Goal: Information Seeking & Learning: Learn about a topic

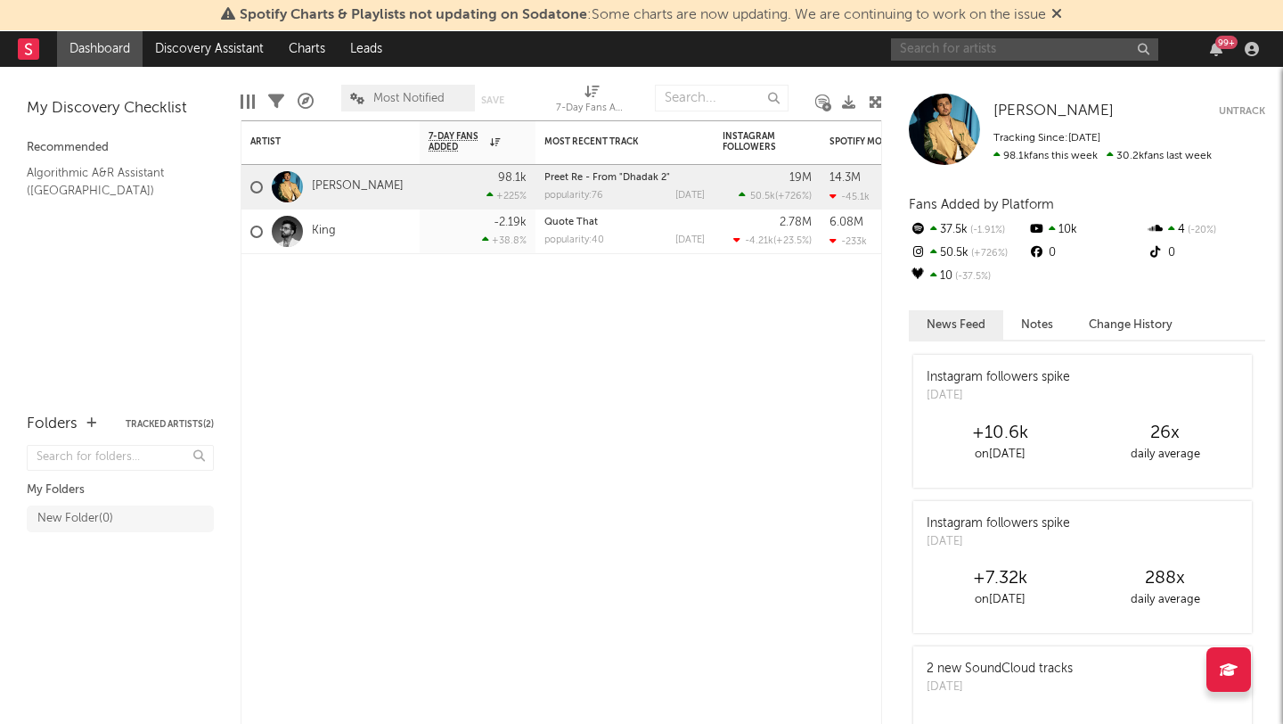
click at [982, 50] on input "text" at bounding box center [1024, 49] width 267 height 22
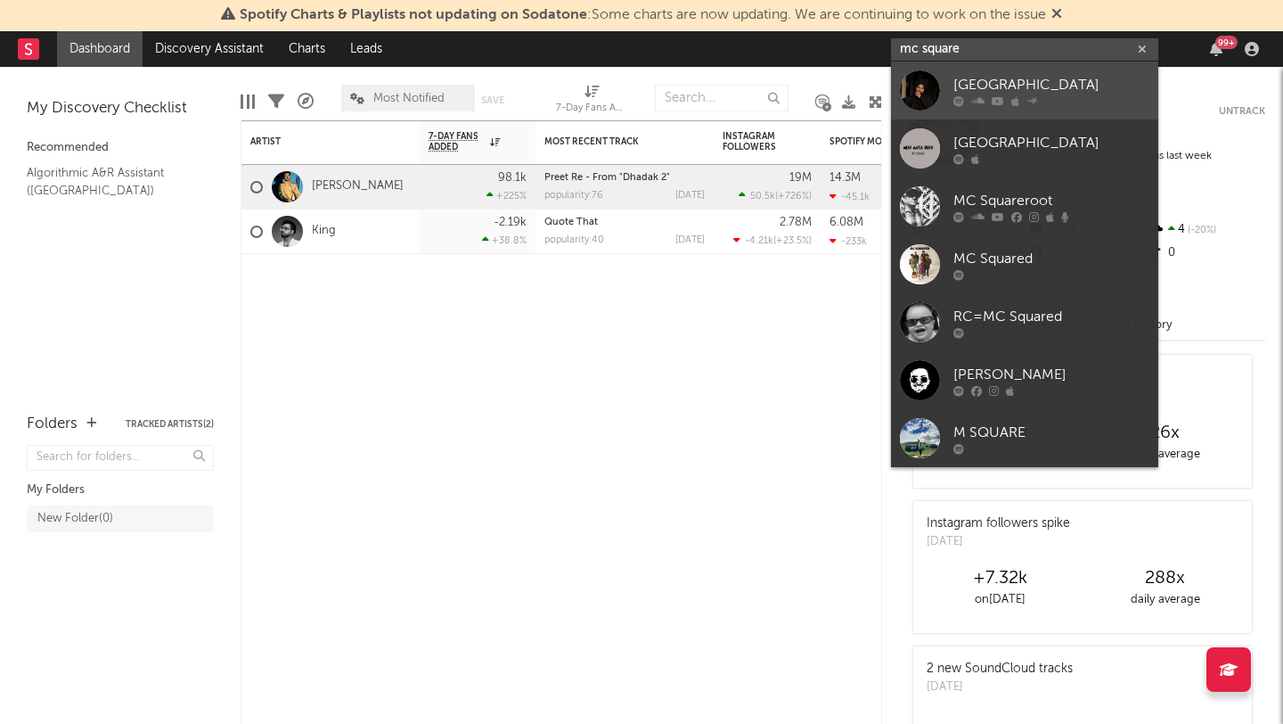
type input "mc square"
click at [931, 91] on div at bounding box center [920, 90] width 40 height 40
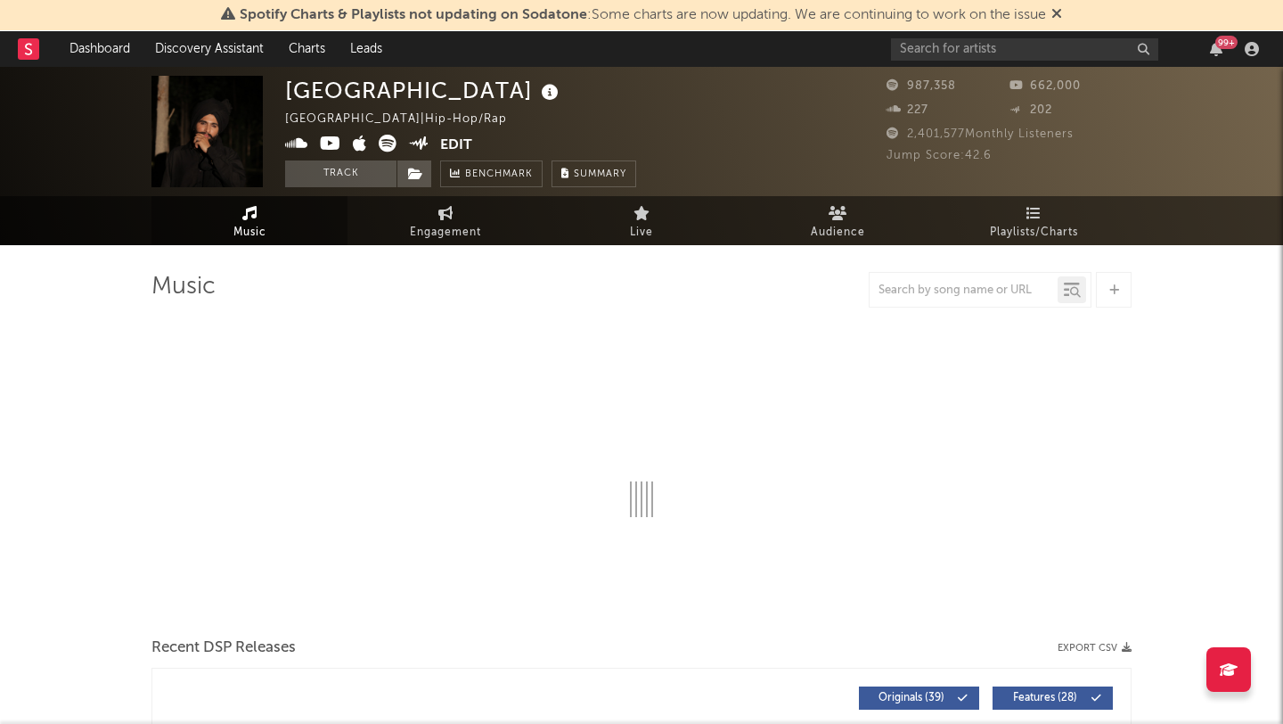
select select "6m"
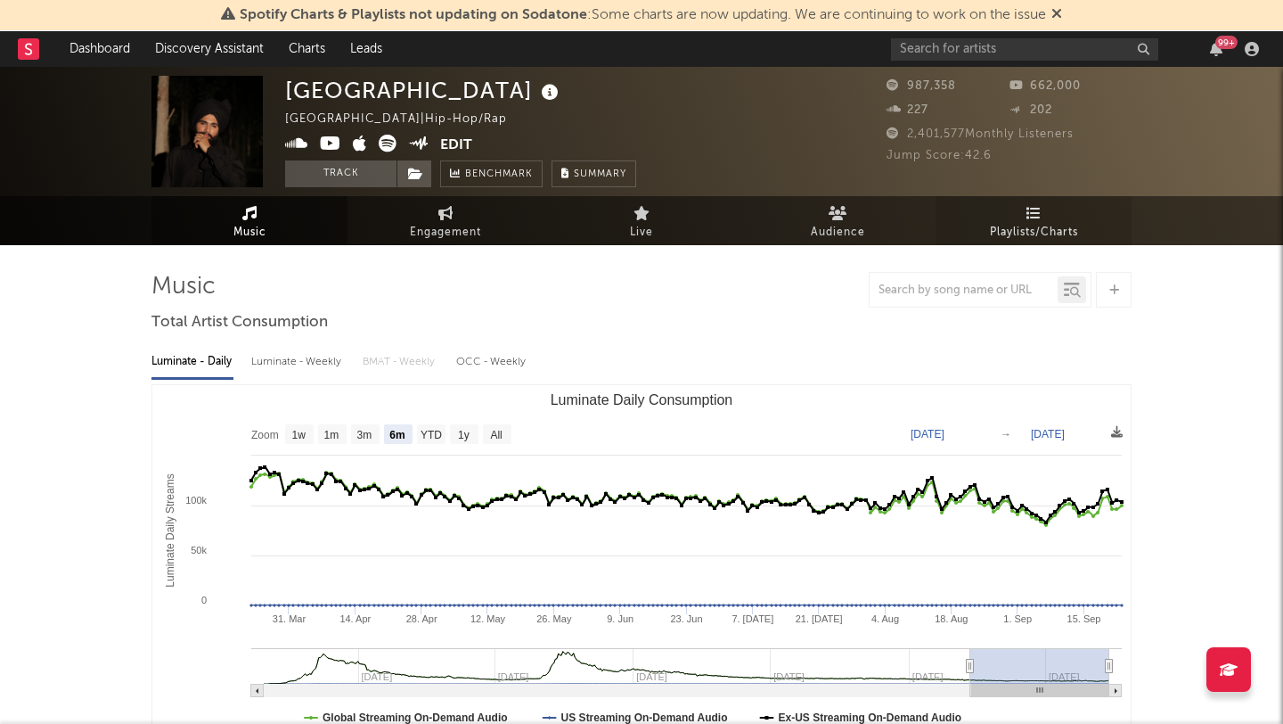
click at [1025, 217] on link "Playlists/Charts" at bounding box center [1034, 220] width 196 height 49
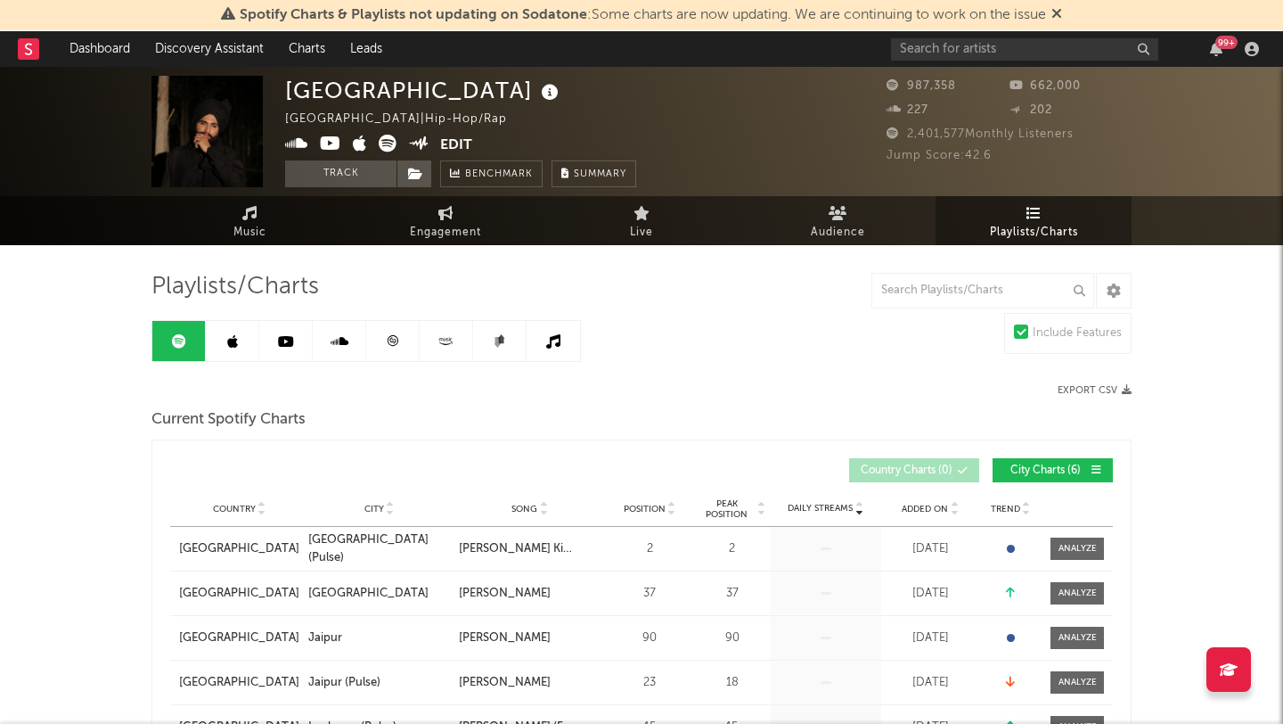
click at [378, 350] on link at bounding box center [392, 341] width 53 height 40
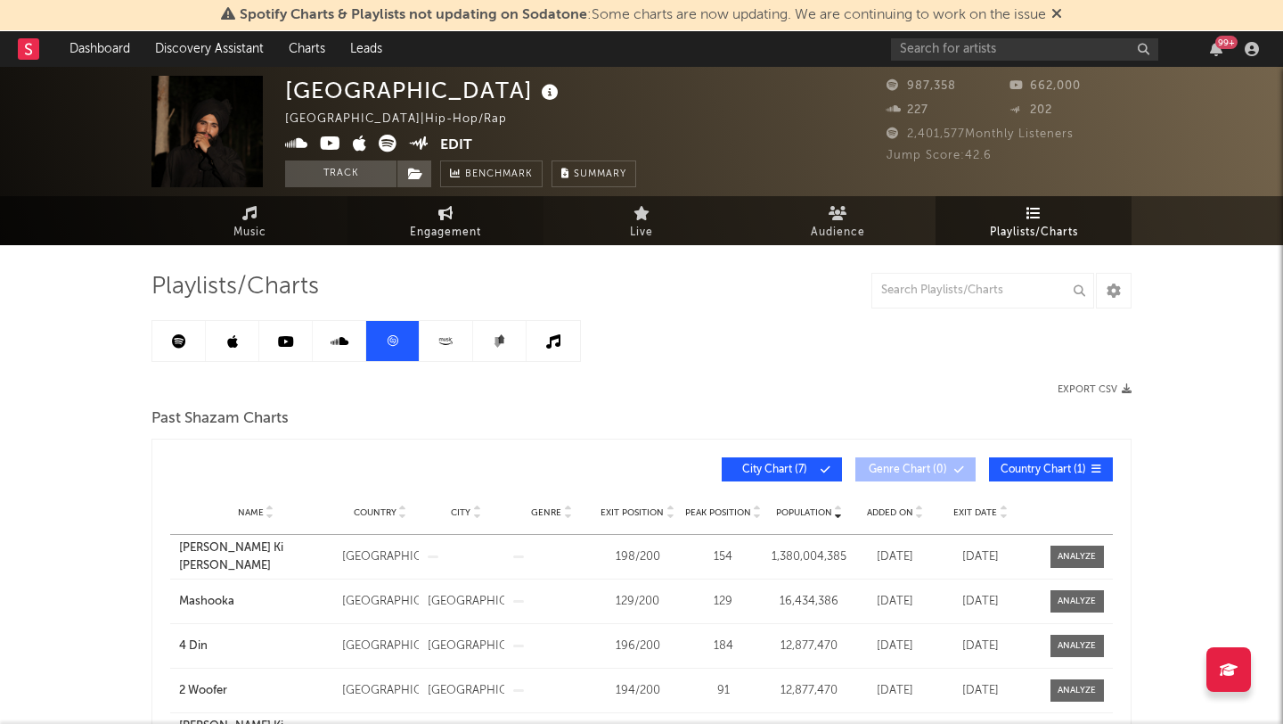
click at [452, 222] on span "Engagement" at bounding box center [445, 232] width 71 height 21
select select "1w"
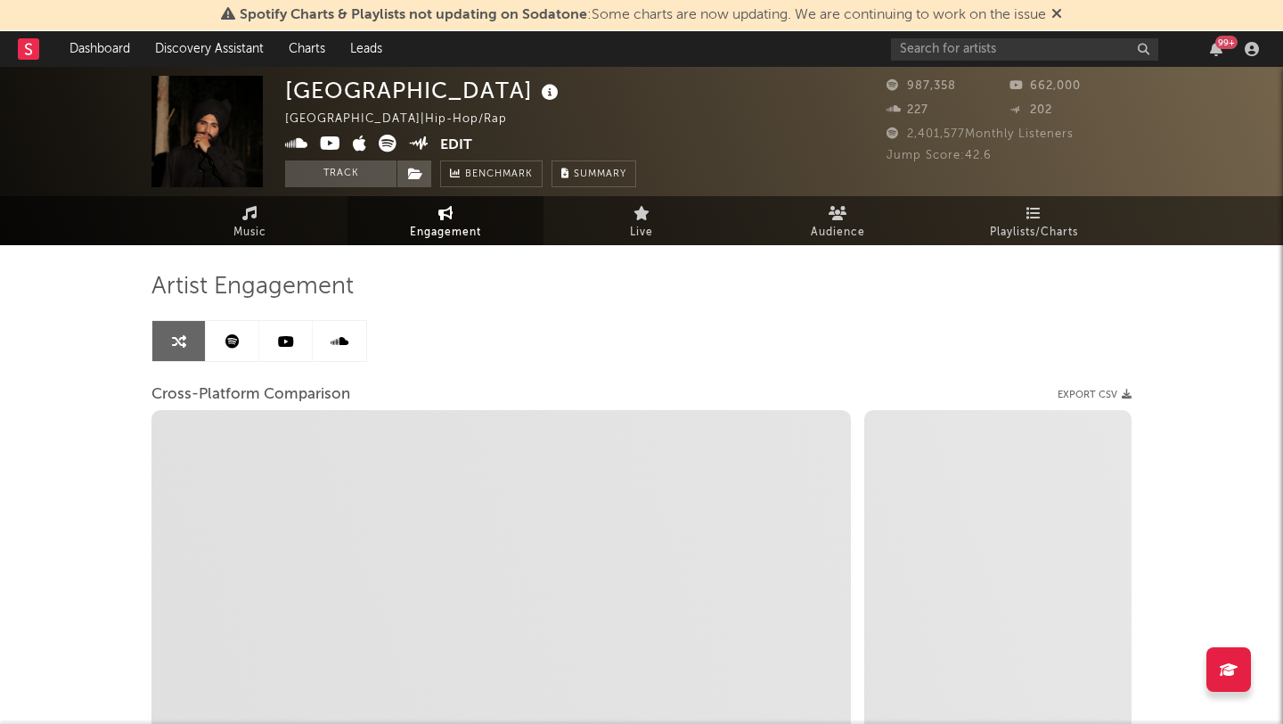
select select "1m"
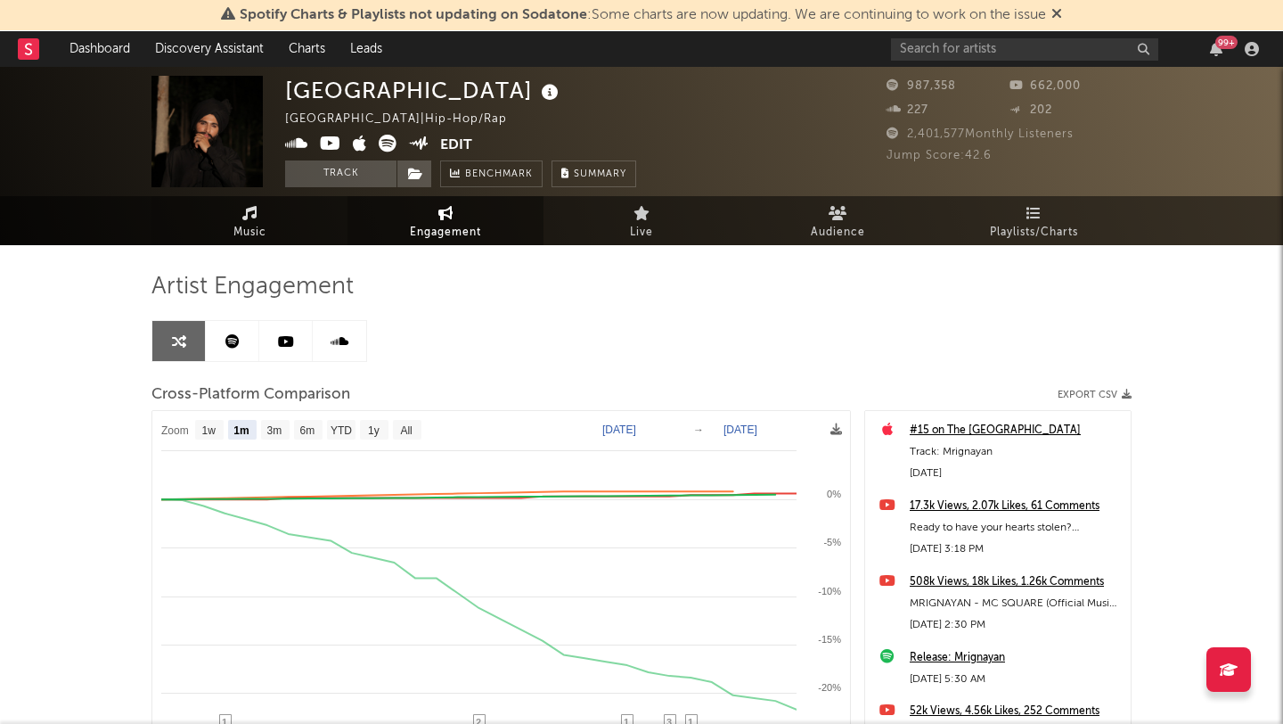
click at [248, 220] on link "Music" at bounding box center [250, 220] width 196 height 49
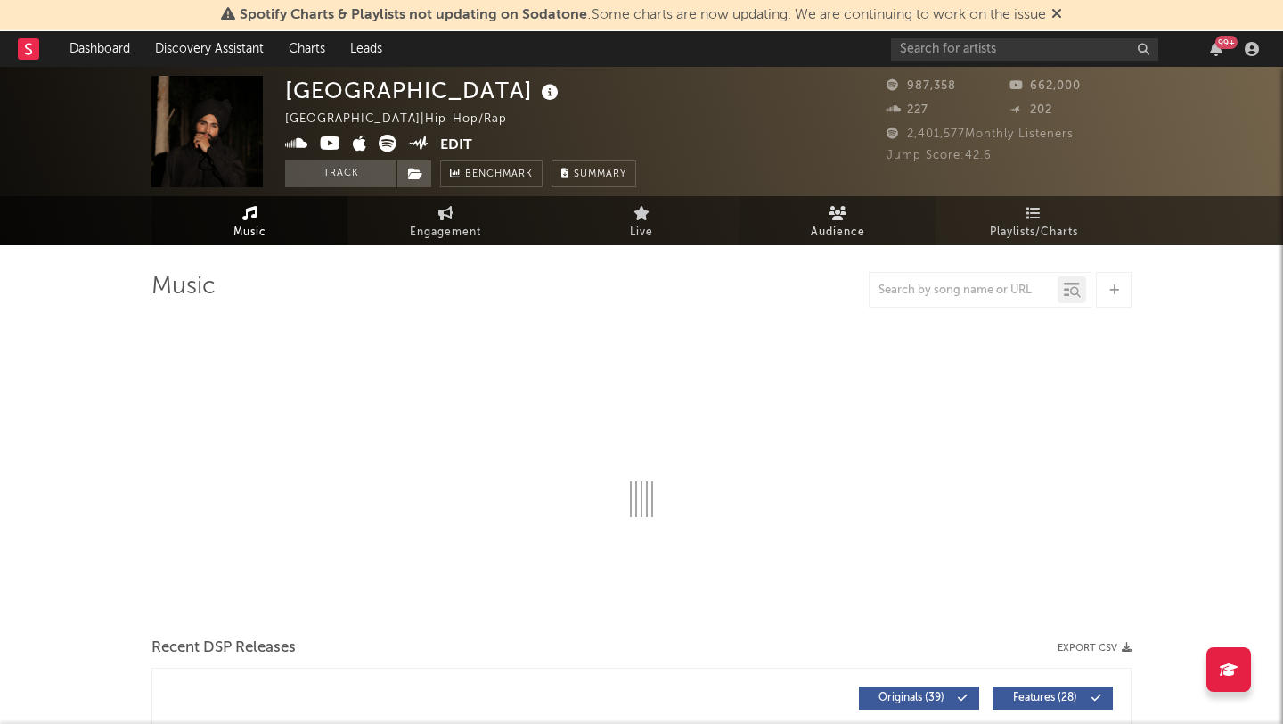
select select "6m"
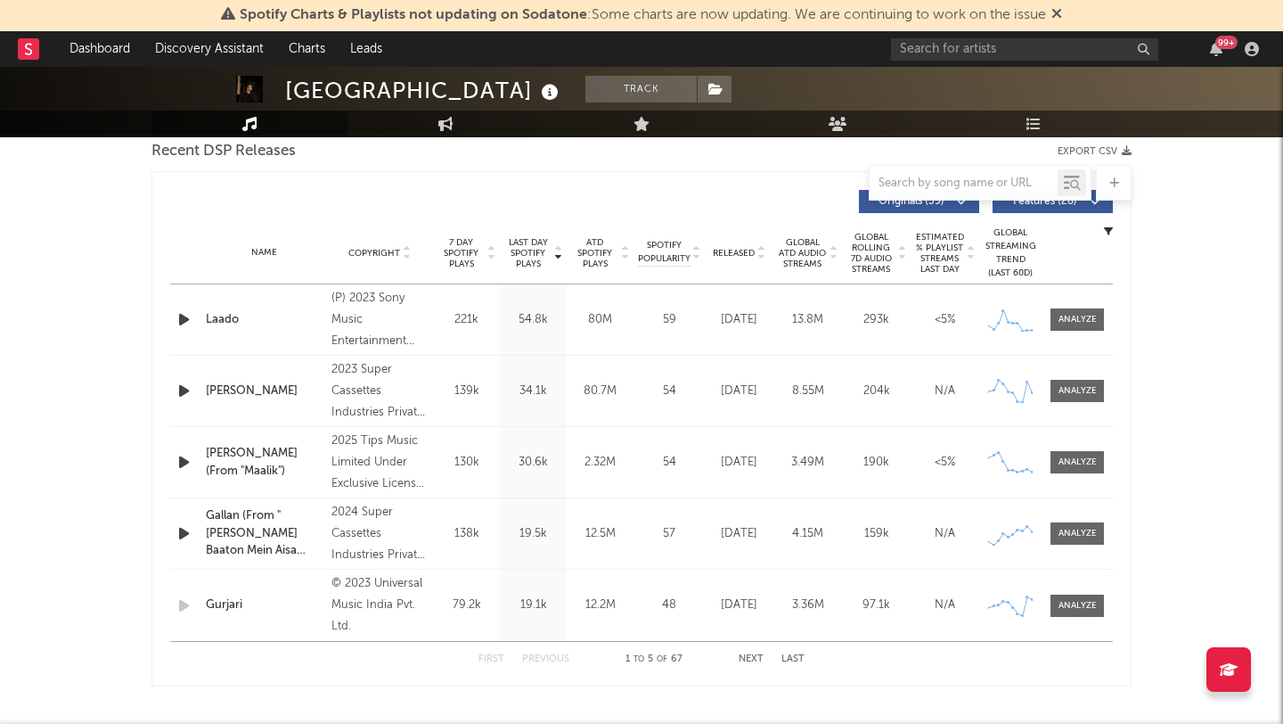
scroll to position [636, 0]
click at [741, 659] on button "Next" at bounding box center [751, 660] width 25 height 10
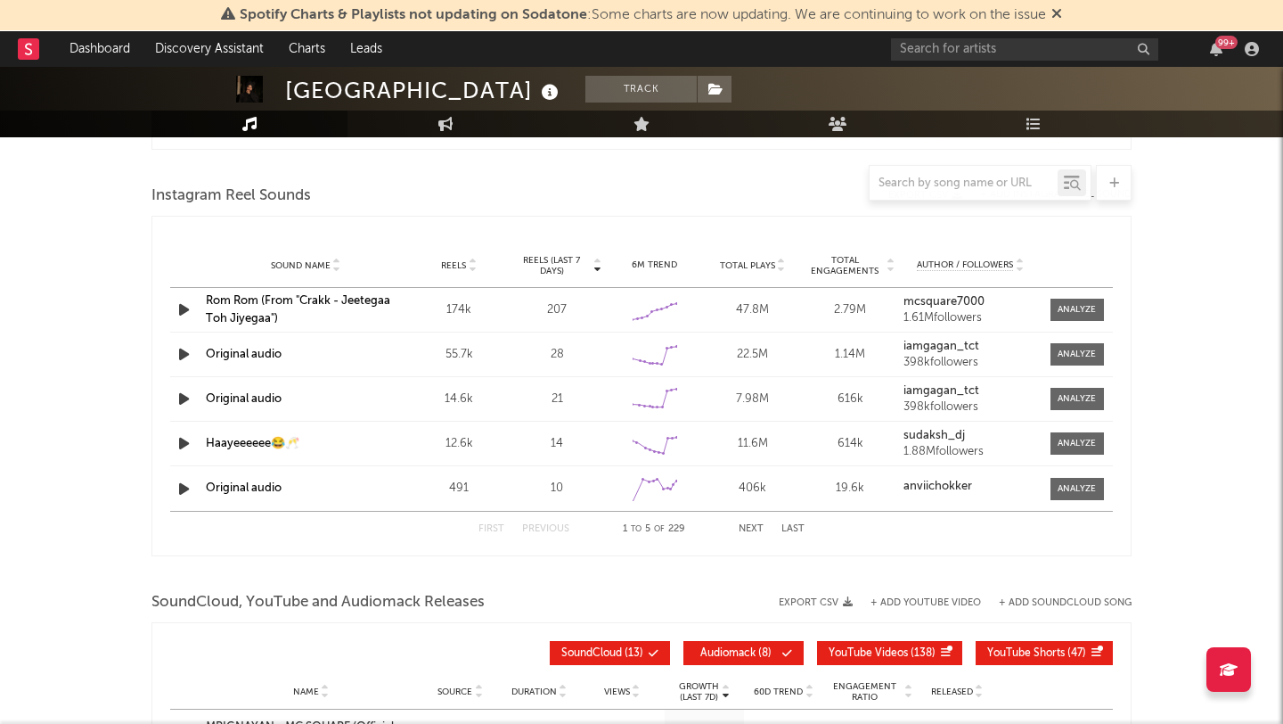
scroll to position [1517, 0]
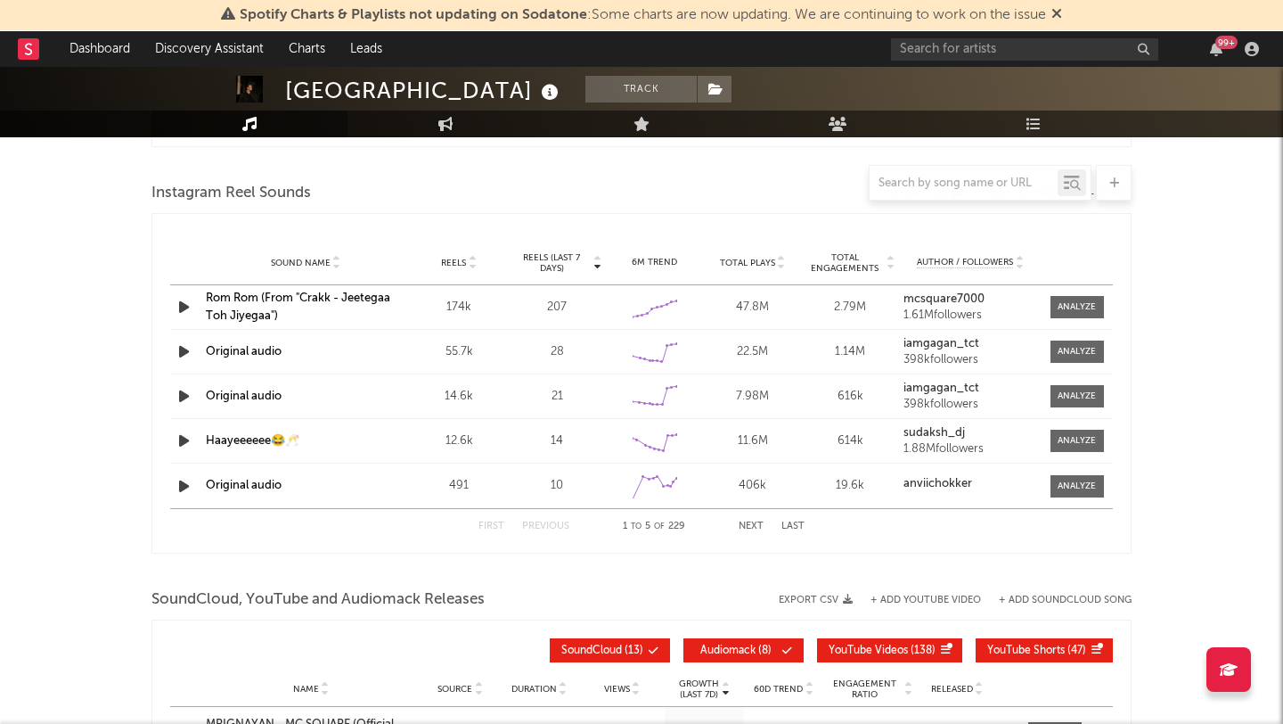
click at [753, 528] on button "Next" at bounding box center [751, 526] width 25 height 10
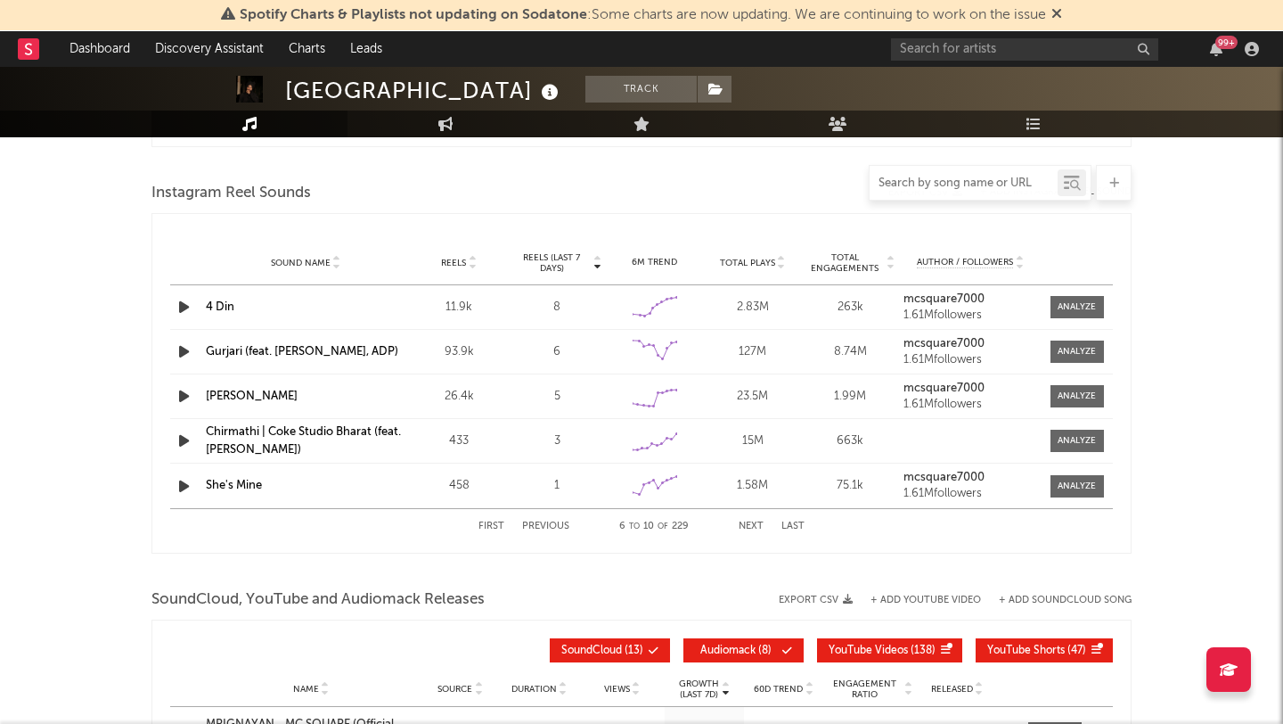
click at [966, 180] on input "text" at bounding box center [964, 183] width 188 height 14
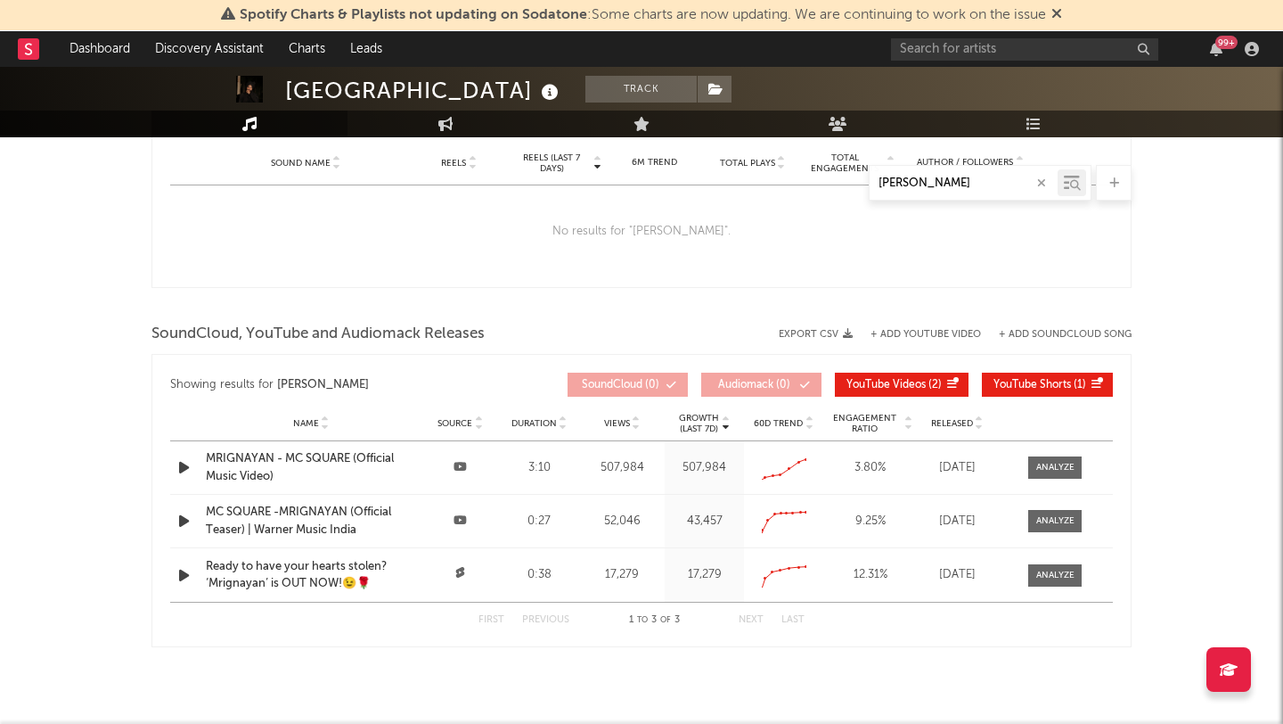
scroll to position [1333, 0]
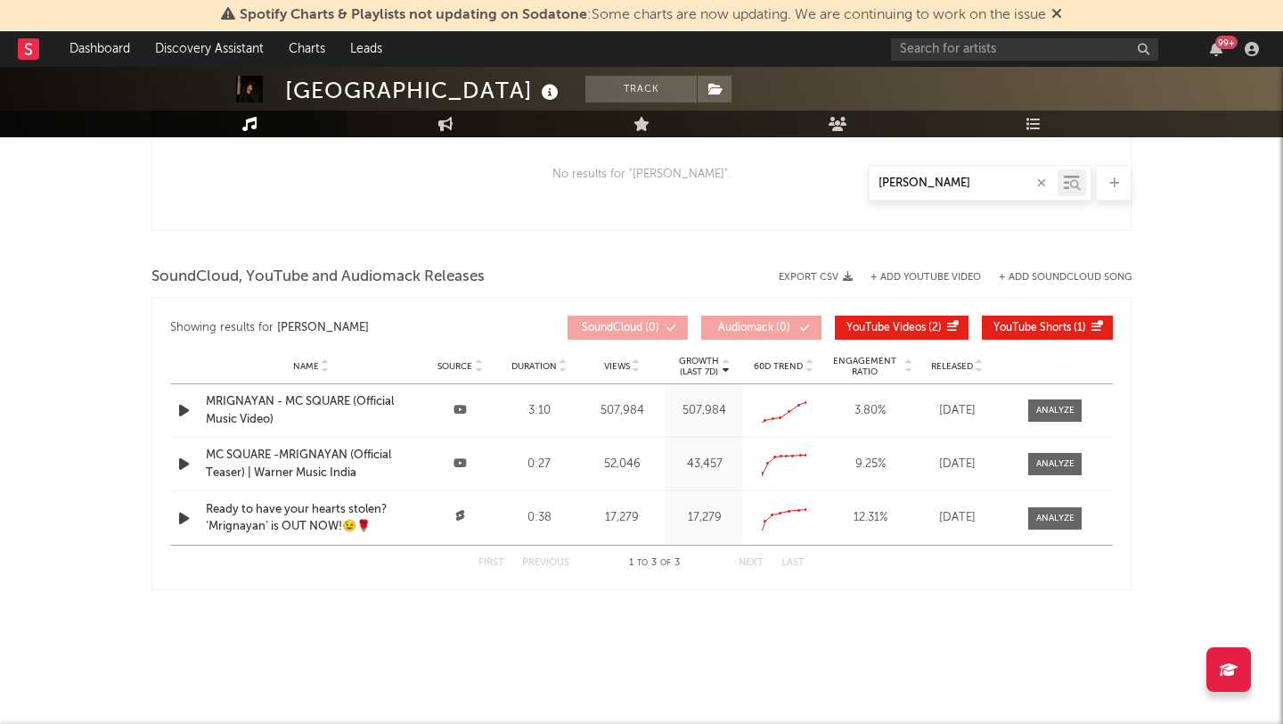
type input "[PERSON_NAME]"
